Goal: Find specific page/section: Find specific page/section

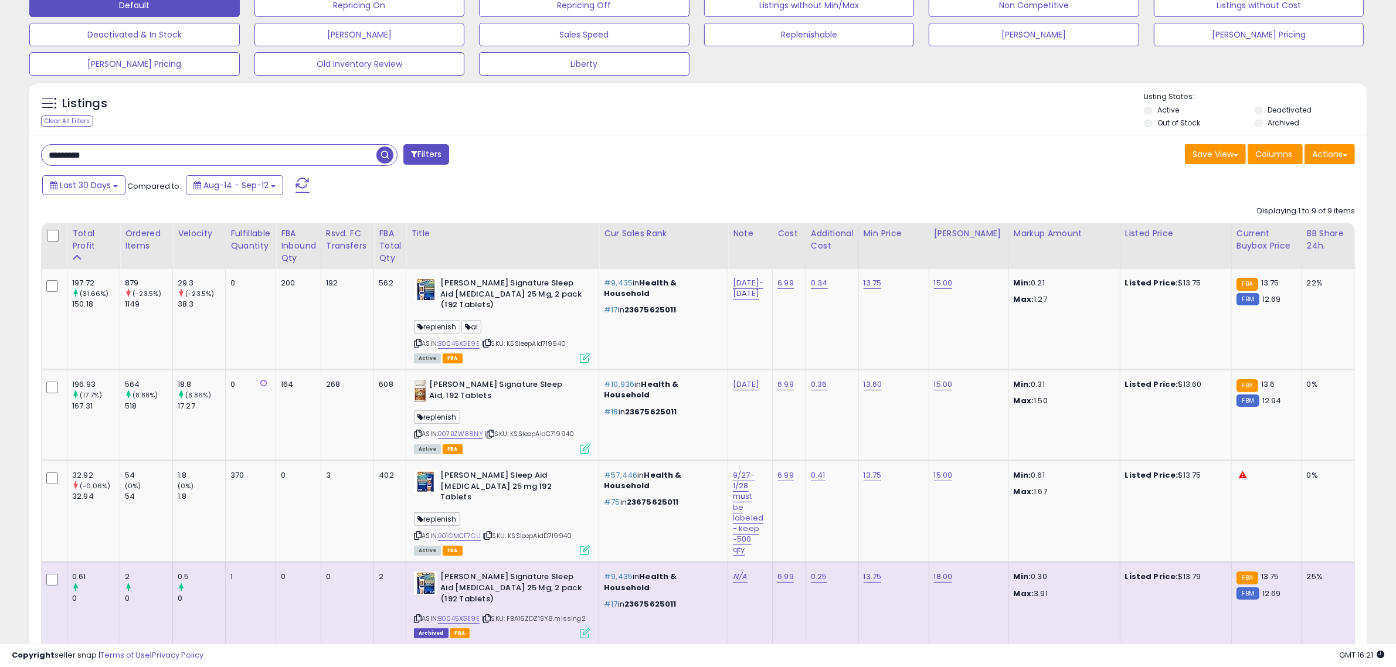
scroll to position [0, 50]
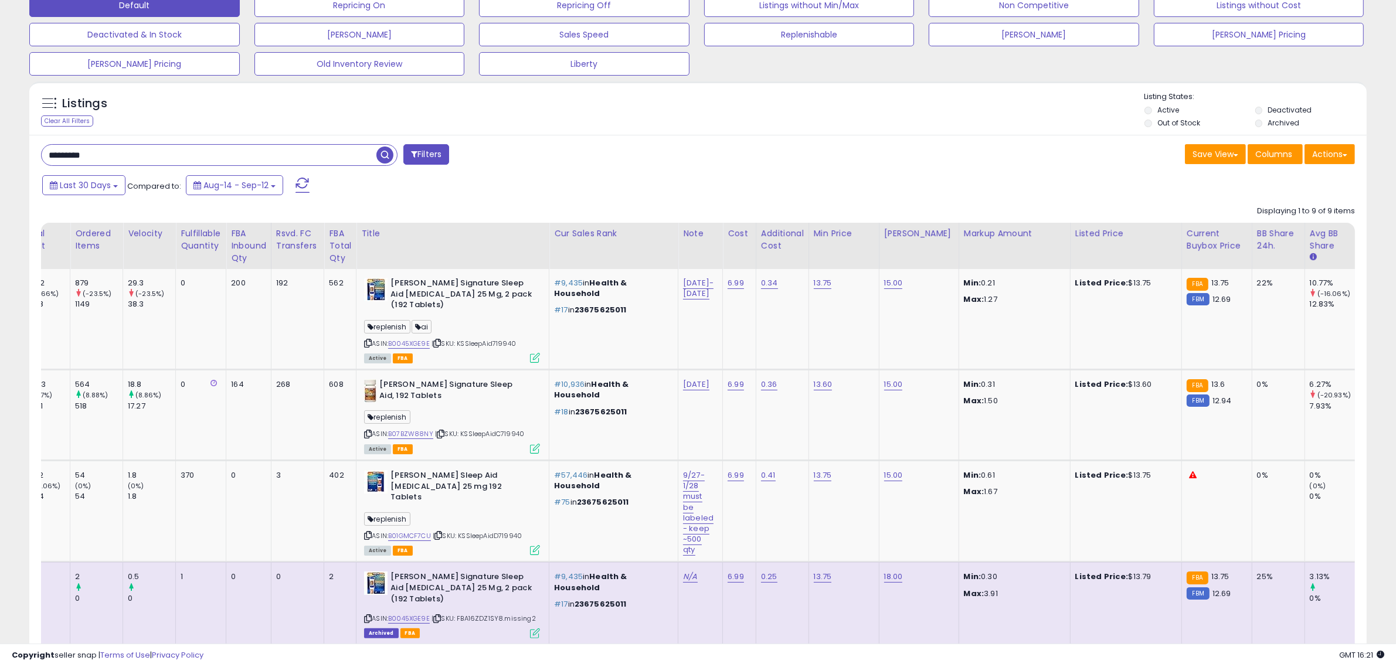
drag, startPoint x: 106, startPoint y: 160, endPoint x: -66, endPoint y: 154, distance: 171.3
click at [0, 154] on html "Unable to login Retrieving listings data.. has not yet accepted the Terms of Us…" at bounding box center [698, 260] width 1396 height 667
type input "****"
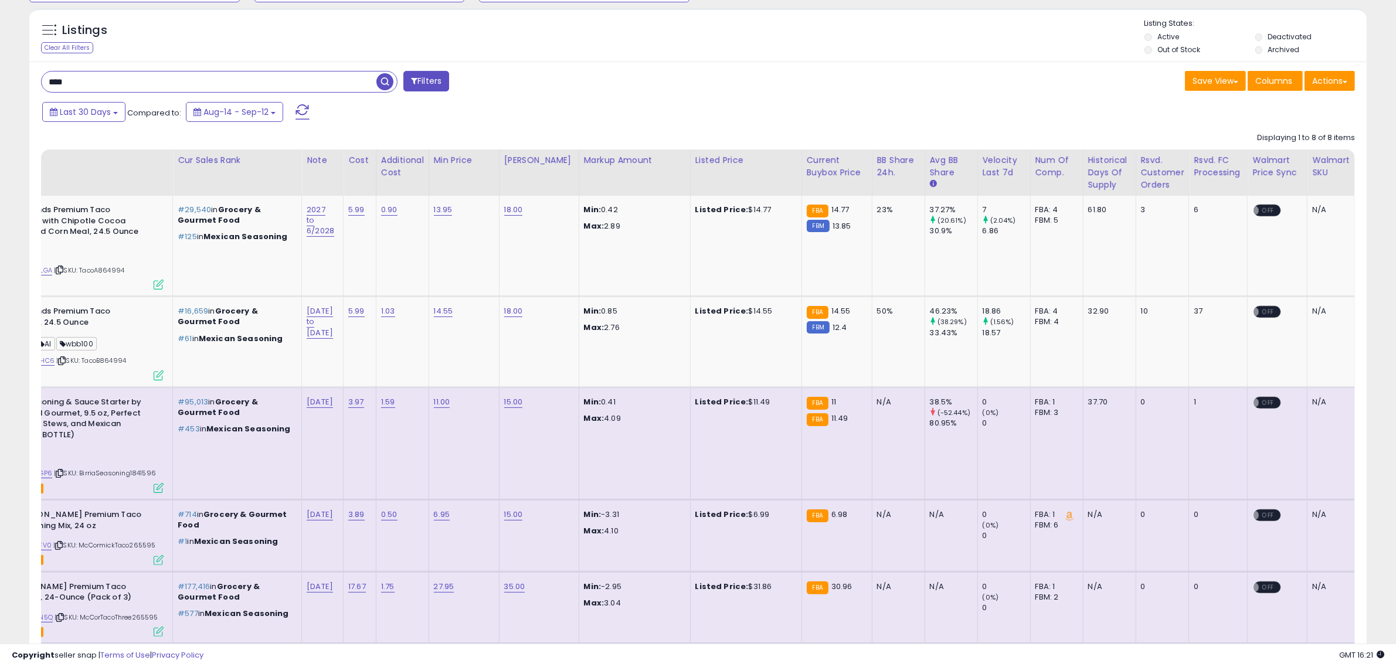
scroll to position [0, 0]
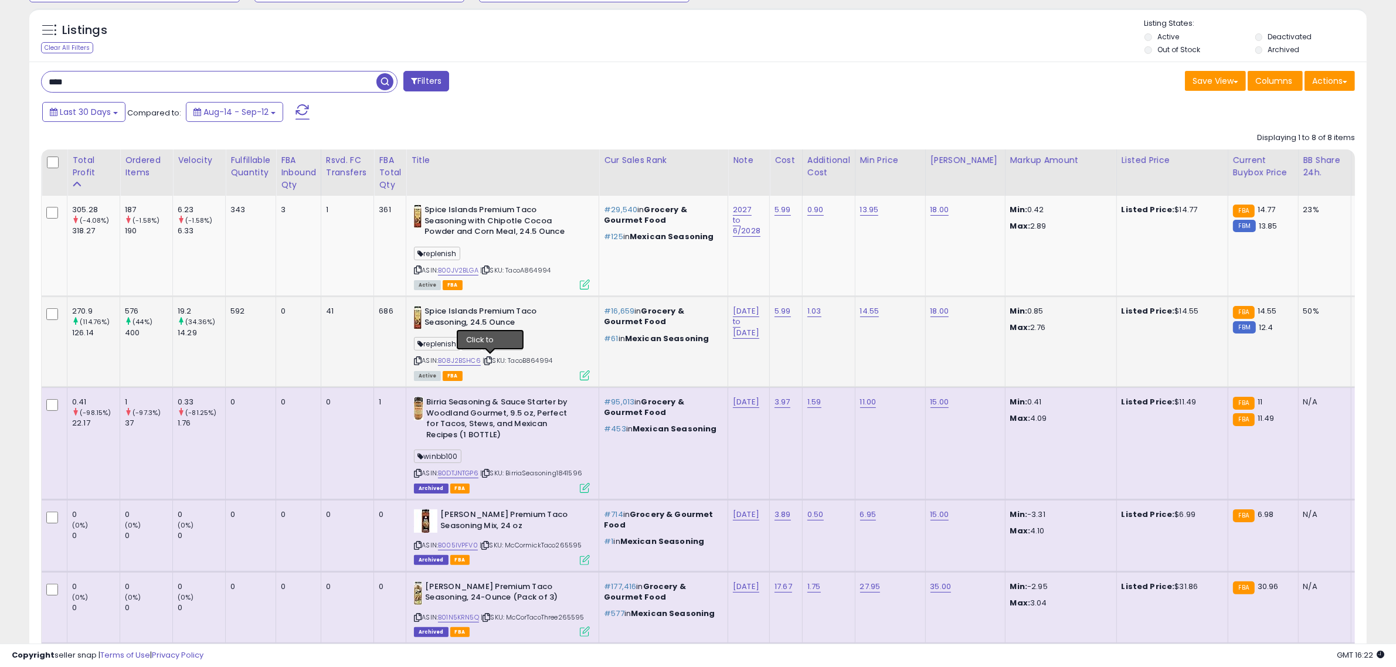
click at [491, 359] on icon at bounding box center [488, 361] width 8 height 6
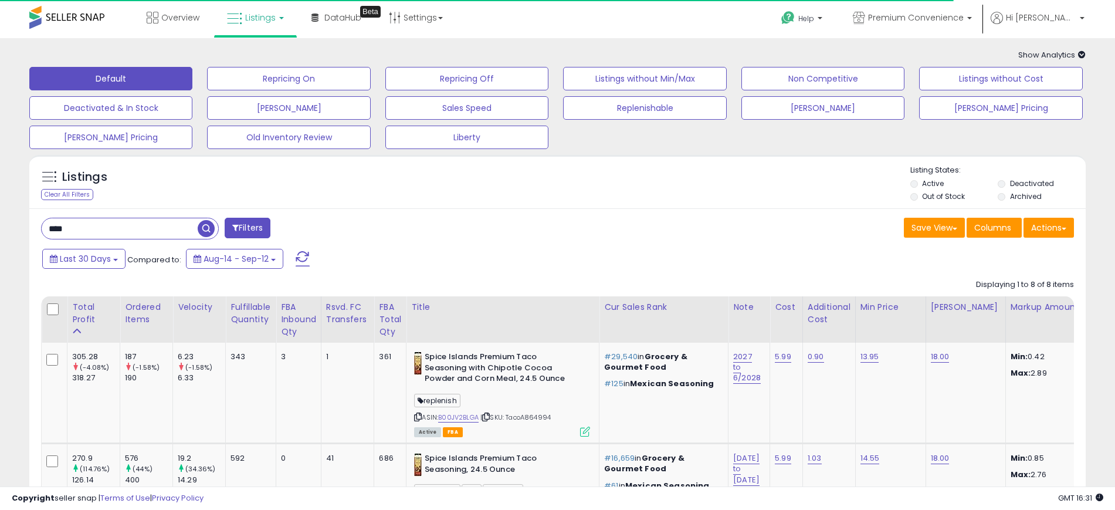
drag, startPoint x: 78, startPoint y: 231, endPoint x: -28, endPoint y: 212, distance: 107.8
click at [0, 212] on html "Unable to login Retrieving listings data.. has not yet accepted the Terms of Us…" at bounding box center [557, 255] width 1115 height 510
type input "**********"
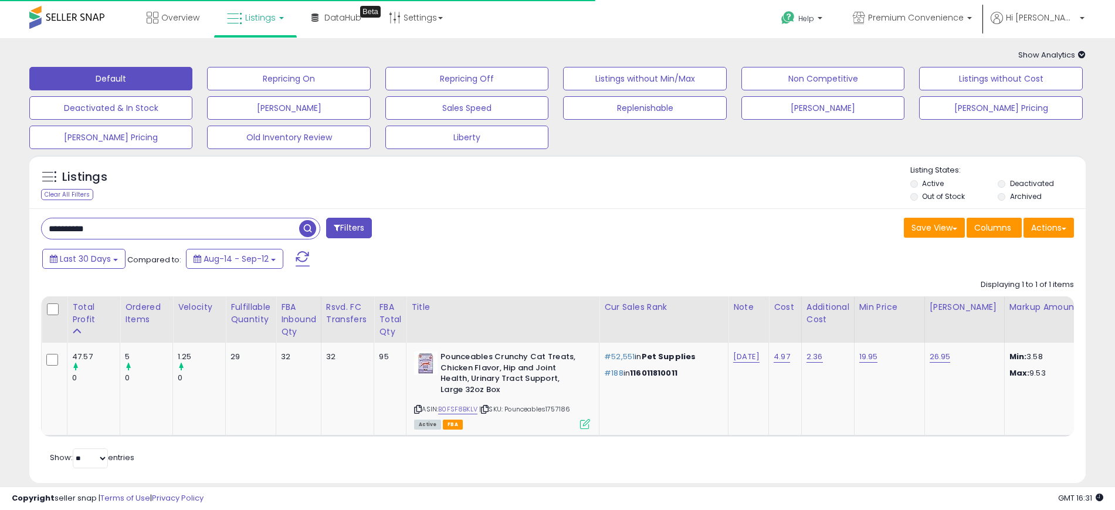
scroll to position [28, 0]
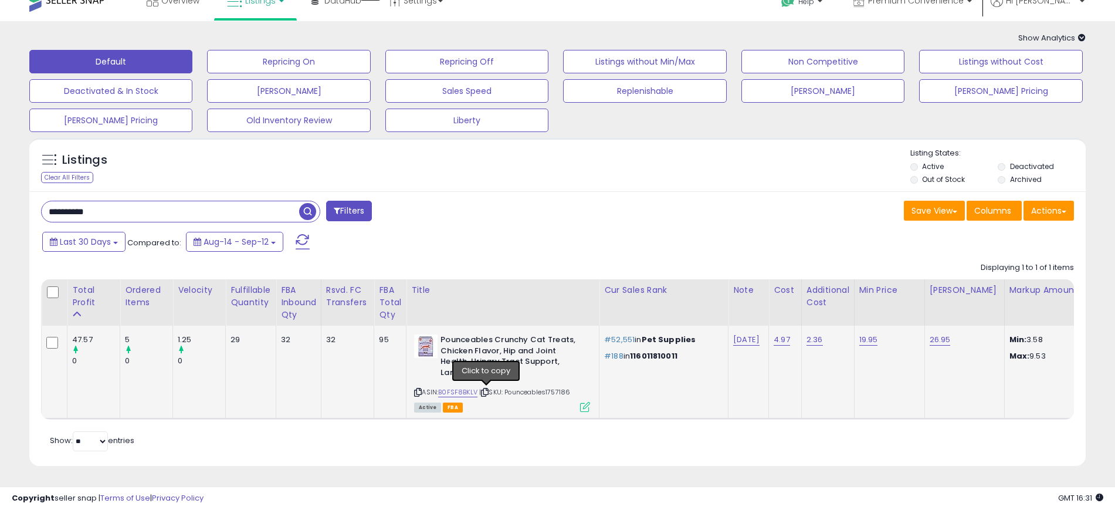
click at [486, 389] on icon at bounding box center [485, 392] width 8 height 6
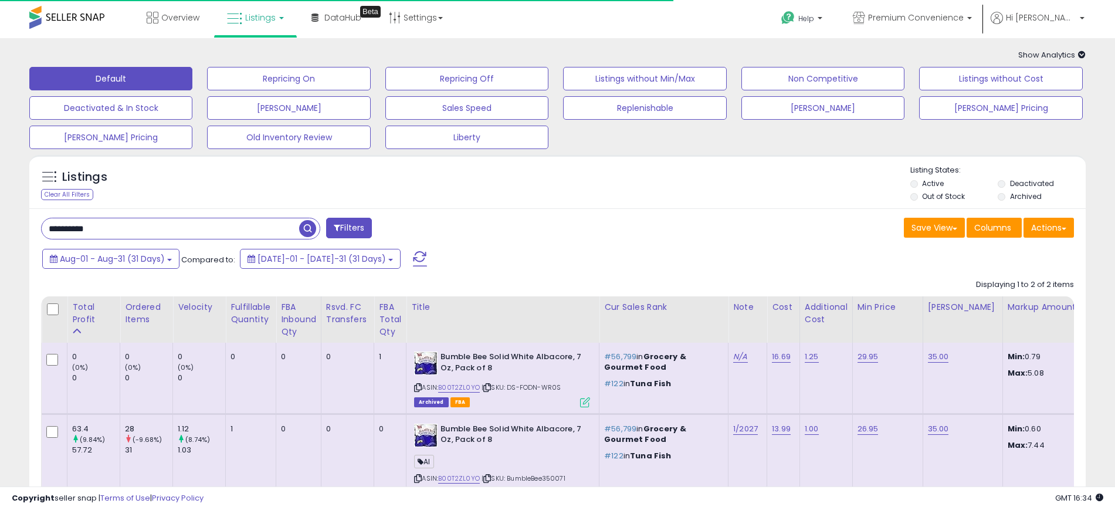
scroll to position [97, 0]
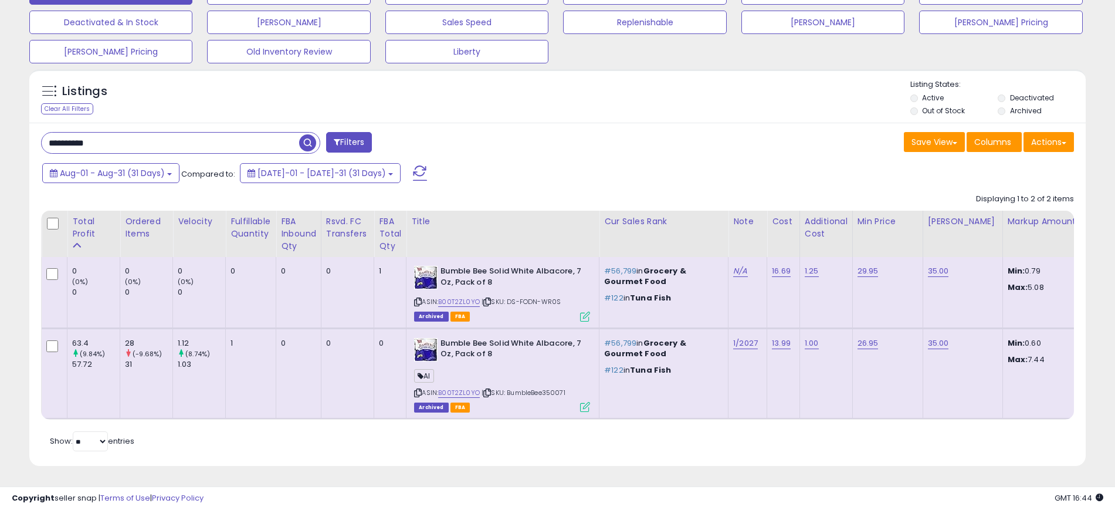
drag, startPoint x: 150, startPoint y: 134, endPoint x: -82, endPoint y: 131, distance: 231.7
click at [0, 131] on html "Unable to login Retrieving listings data.. has not yet accepted the Terms of Us…" at bounding box center [557, 169] width 1115 height 510
type input "*****"
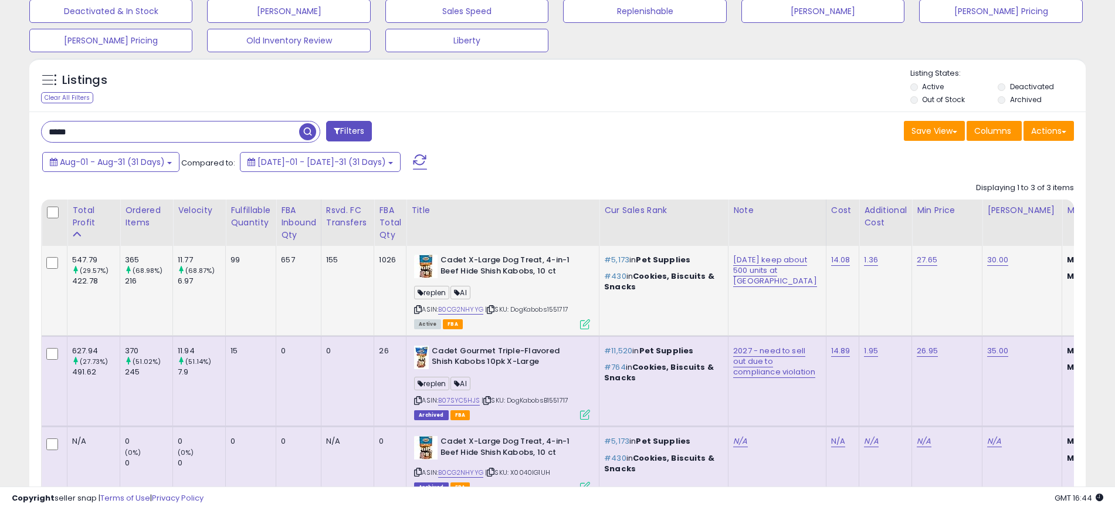
click at [494, 308] on icon at bounding box center [491, 309] width 8 height 6
